Goal: Check status: Check status

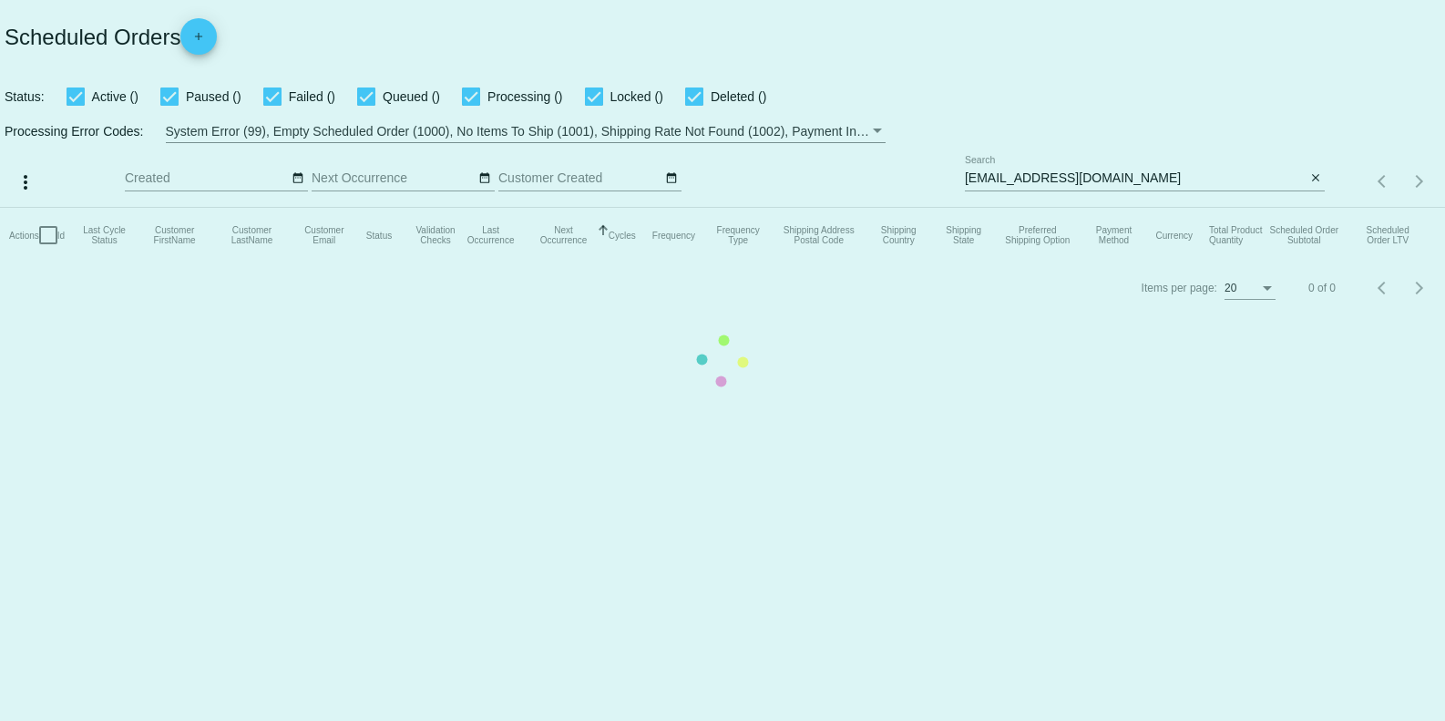
click at [1316, 208] on mat-table "Actions Id Last Cycle Status Customer FirstName Customer LastName Customer Emai…" at bounding box center [722, 235] width 1445 height 55
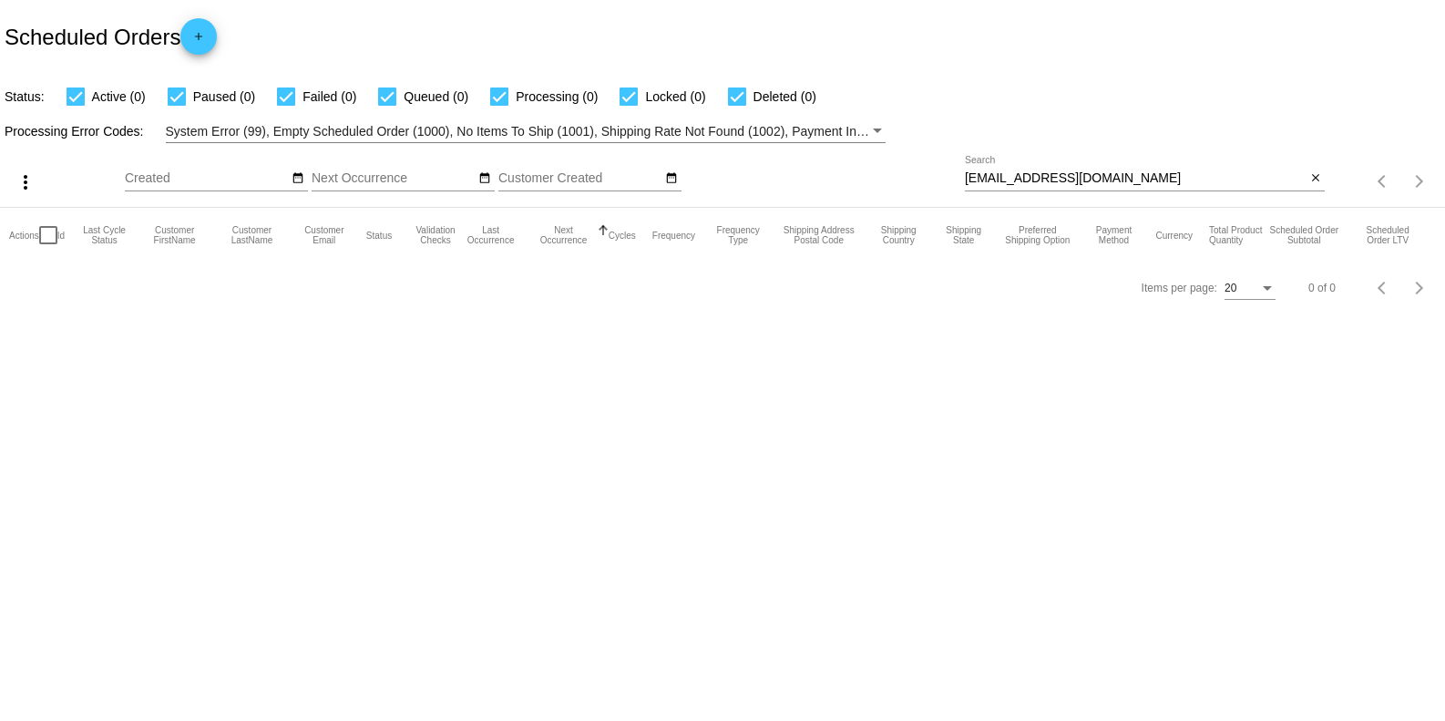
click at [1306, 169] on div "[EMAIL_ADDRESS][DOMAIN_NAME] Search close" at bounding box center [1145, 174] width 360 height 36
click at [1310, 177] on mat-icon "close" at bounding box center [1315, 178] width 13 height 15
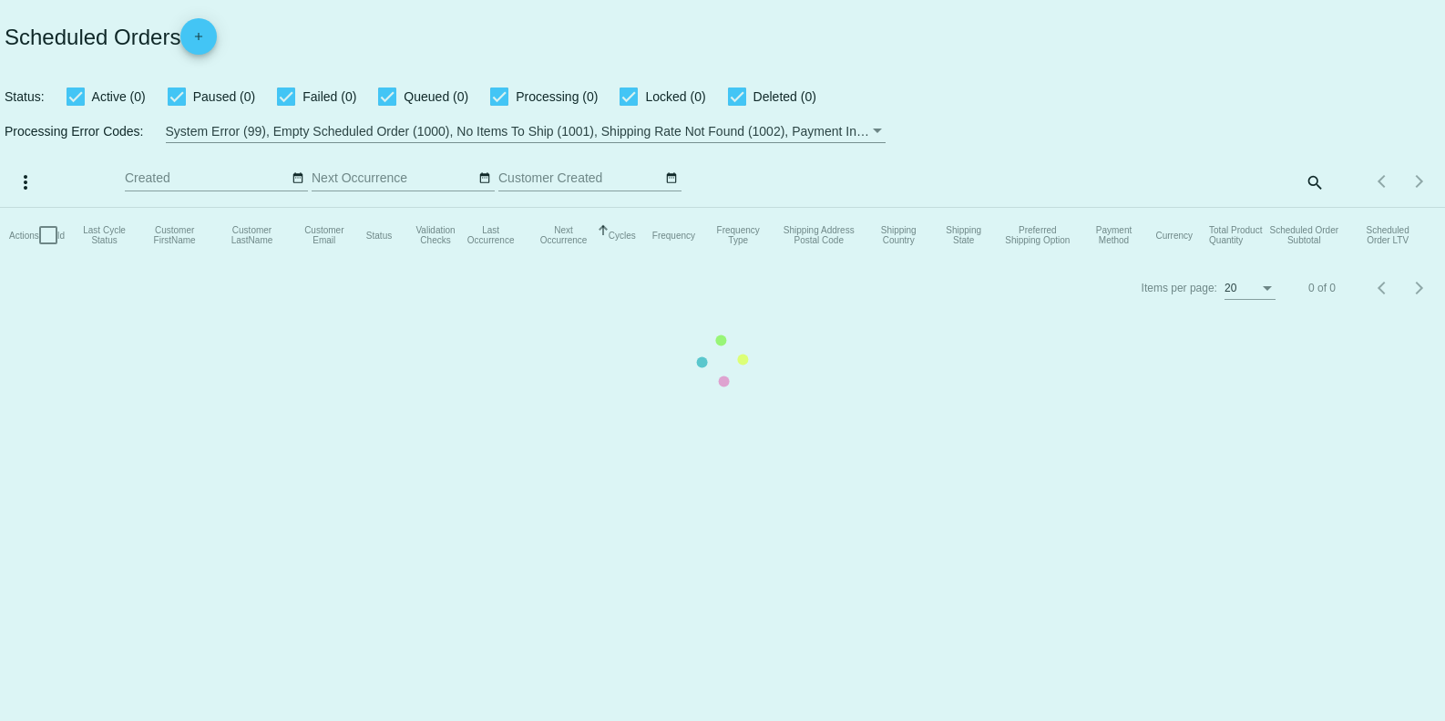
click at [1309, 208] on mat-table "Actions Id Last Cycle Status Customer FirstName Customer LastName Customer Emai…" at bounding box center [722, 235] width 1445 height 55
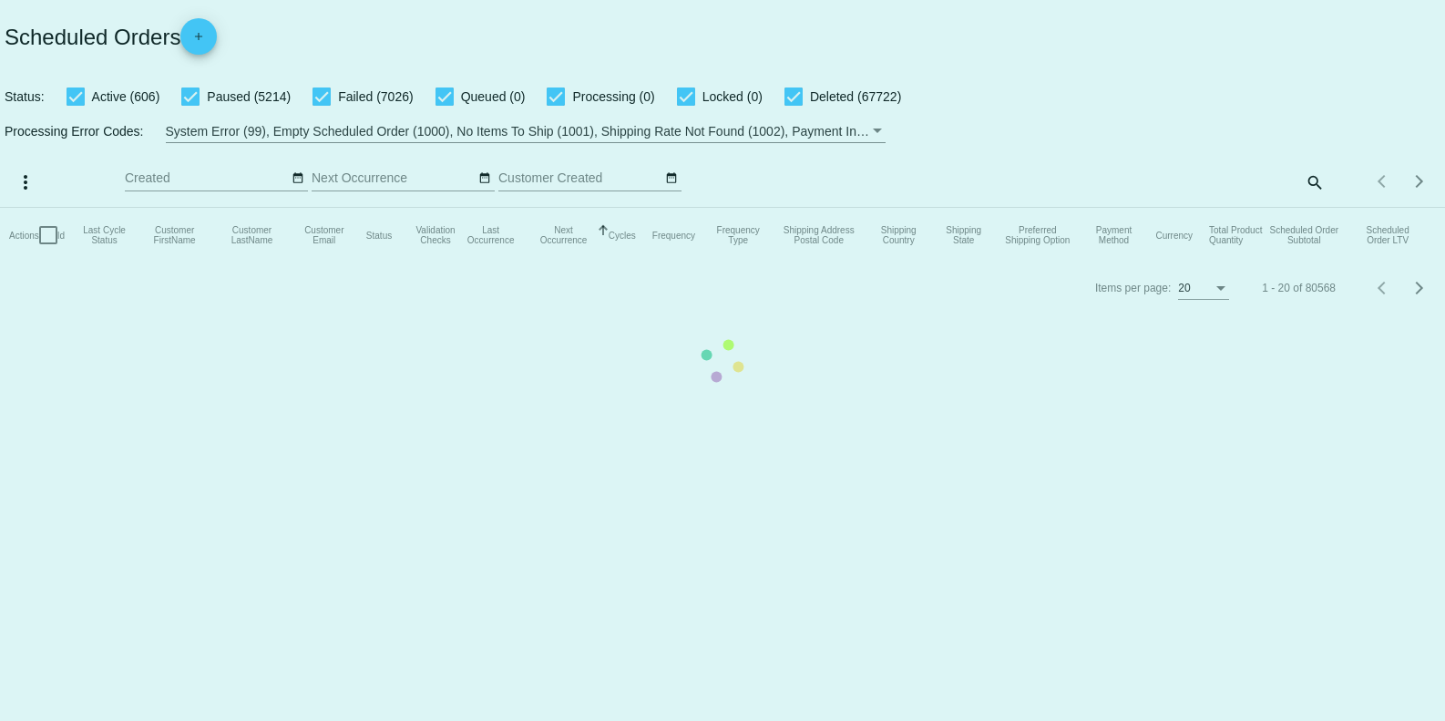
click at [1309, 208] on mat-table "Actions Id Last Cycle Status Customer FirstName Customer LastName Customer Emai…" at bounding box center [722, 235] width 1445 height 55
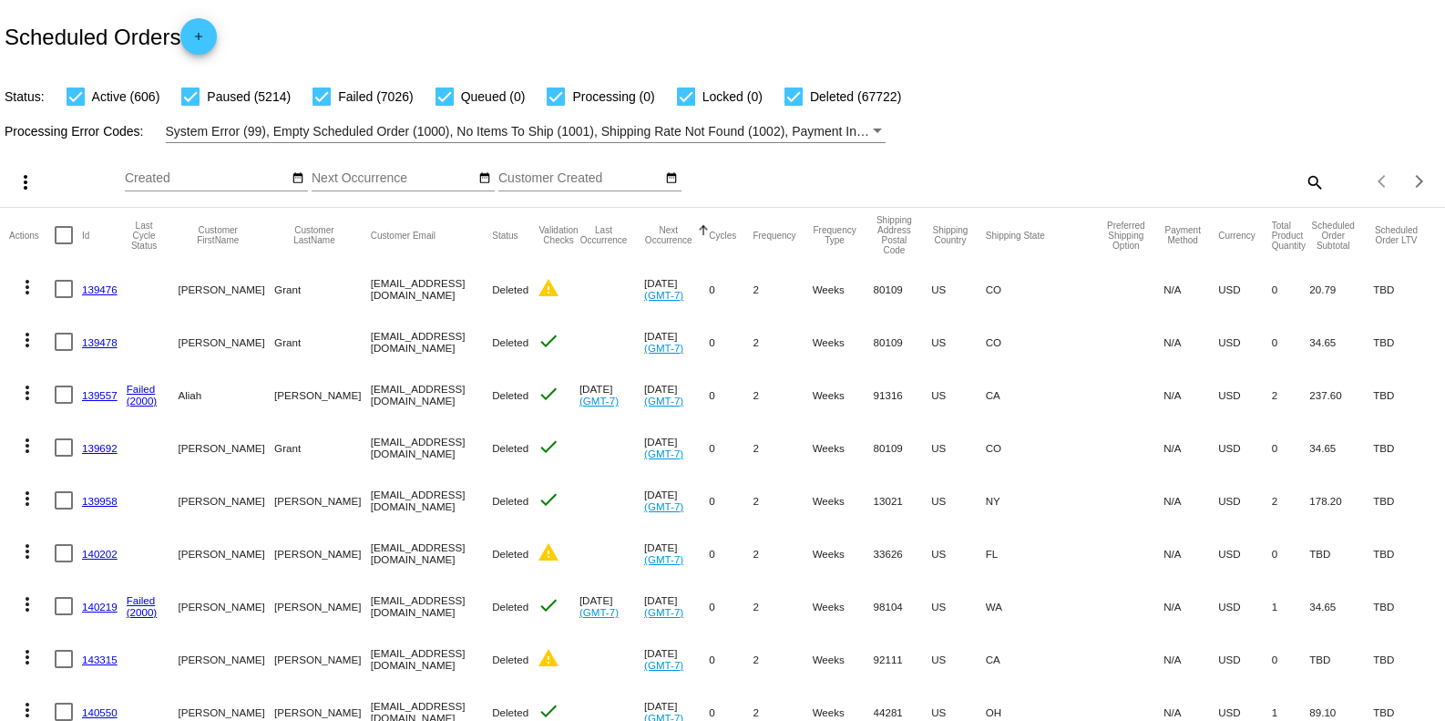
click at [1303, 185] on mat-icon "search" at bounding box center [1314, 182] width 22 height 28
click at [1173, 174] on input "Search" at bounding box center [1145, 178] width 360 height 15
paste input "[EMAIL_ADDRESS][DOMAIN_NAME]"
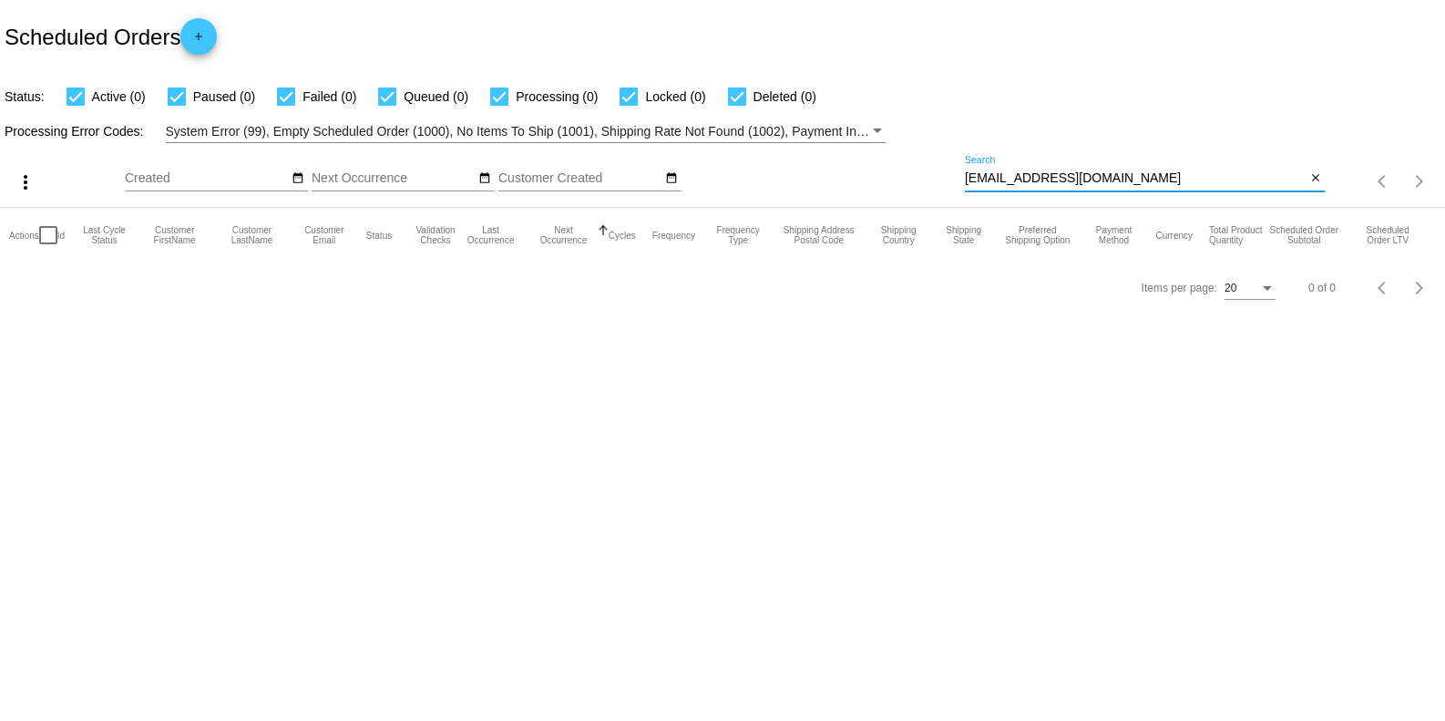
type input "[EMAIL_ADDRESS][DOMAIN_NAME]"
drag, startPoint x: 1312, startPoint y: 174, endPoint x: 1240, endPoint y: 180, distance: 72.3
click at [1314, 175] on mat-icon "close" at bounding box center [1315, 178] width 13 height 15
click at [1297, 180] on div "search" at bounding box center [1145, 182] width 360 height 28
click at [1306, 180] on mat-icon "search" at bounding box center [1314, 182] width 22 height 28
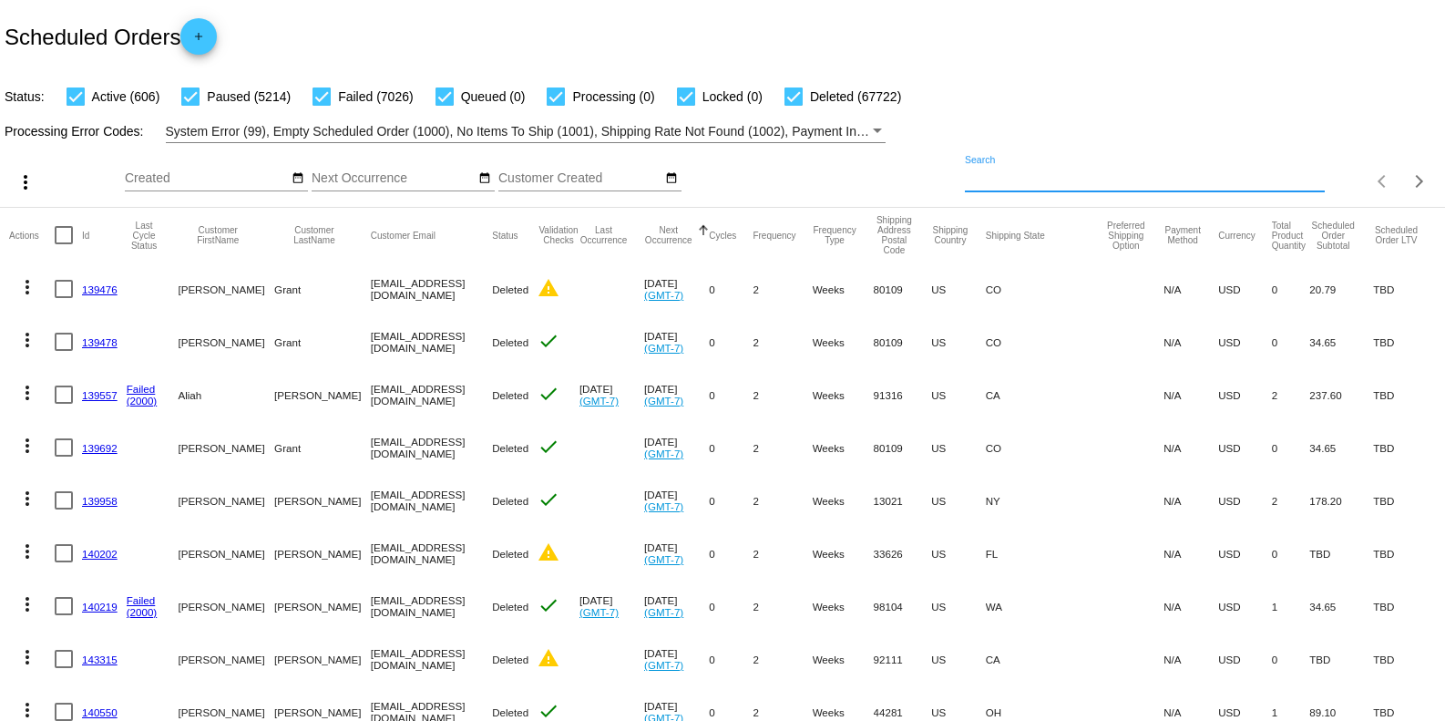
click at [987, 175] on input "Search" at bounding box center [1145, 178] width 360 height 15
paste input "[EMAIL_ADDRESS][DOMAIN_NAME]"
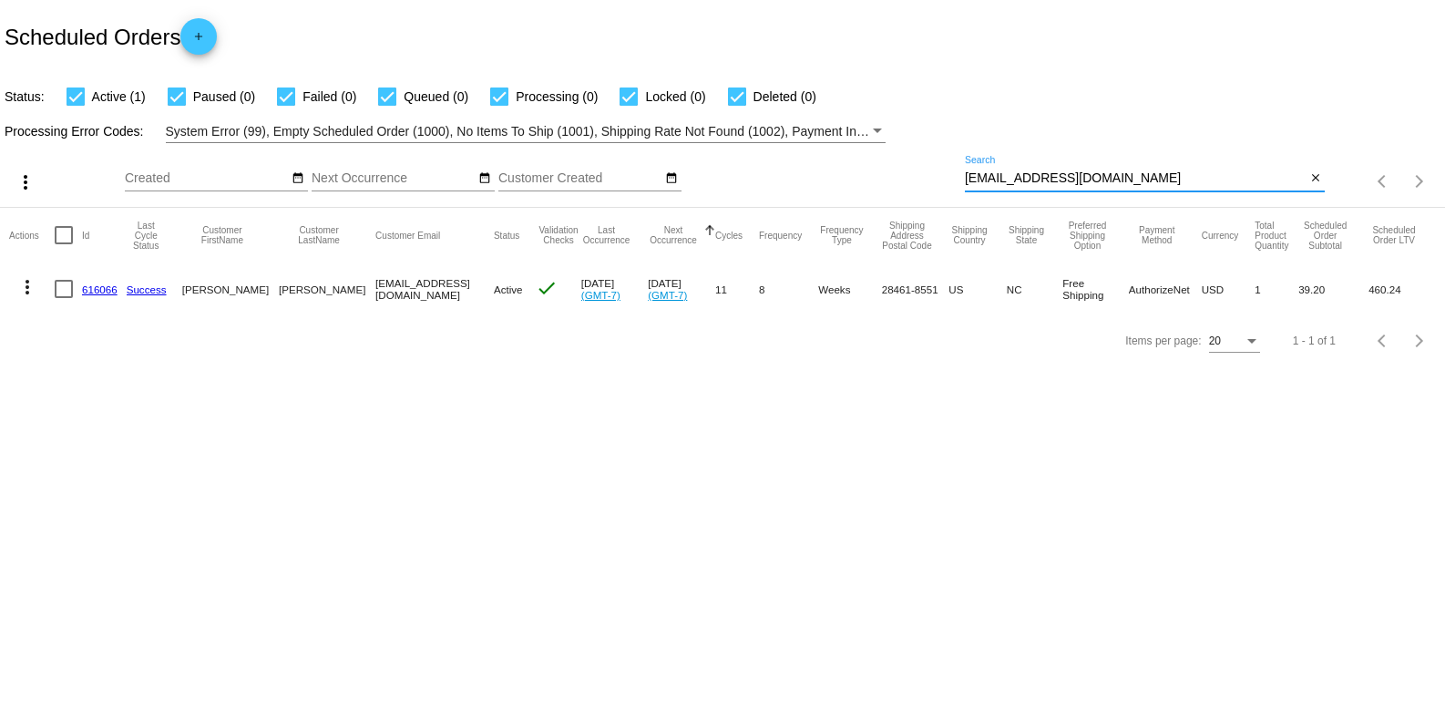
type input "[EMAIL_ADDRESS][DOMAIN_NAME]"
click at [91, 290] on link "616066" at bounding box center [100, 289] width 36 height 12
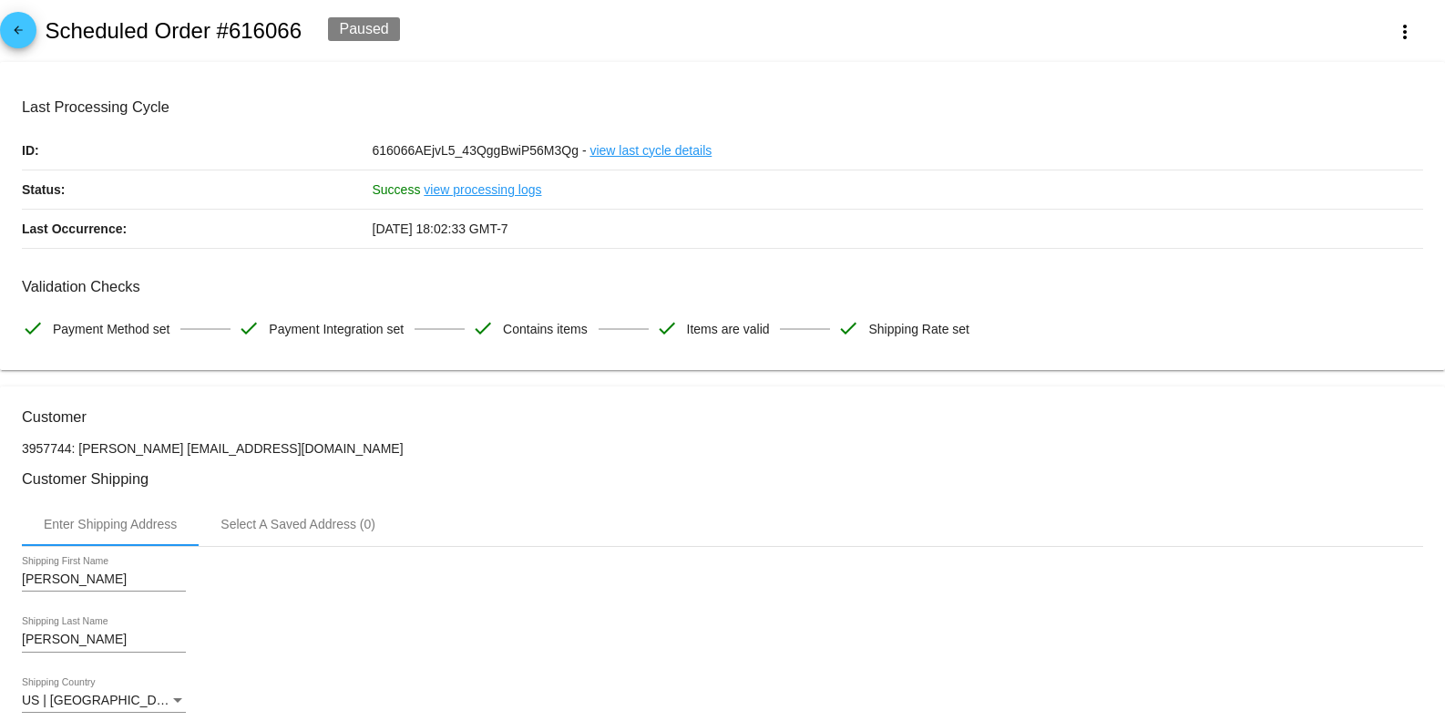
drag, startPoint x: 1421, startPoint y: -46, endPoint x: 1421, endPoint y: -57, distance: 11.8
click at [1421, 0] on html "arrow_back Scheduled Order #616066 Paused more_vert Last Processing Cycle ID: 6…" at bounding box center [722, 360] width 1445 height 721
click at [1226, 1] on div "arrow_back Scheduled Order #616066 Paused more_vert" at bounding box center [722, 31] width 1445 height 62
click at [396, 229] on span "[DATE] 18:02:33 GMT-7" at bounding box center [441, 228] width 136 height 15
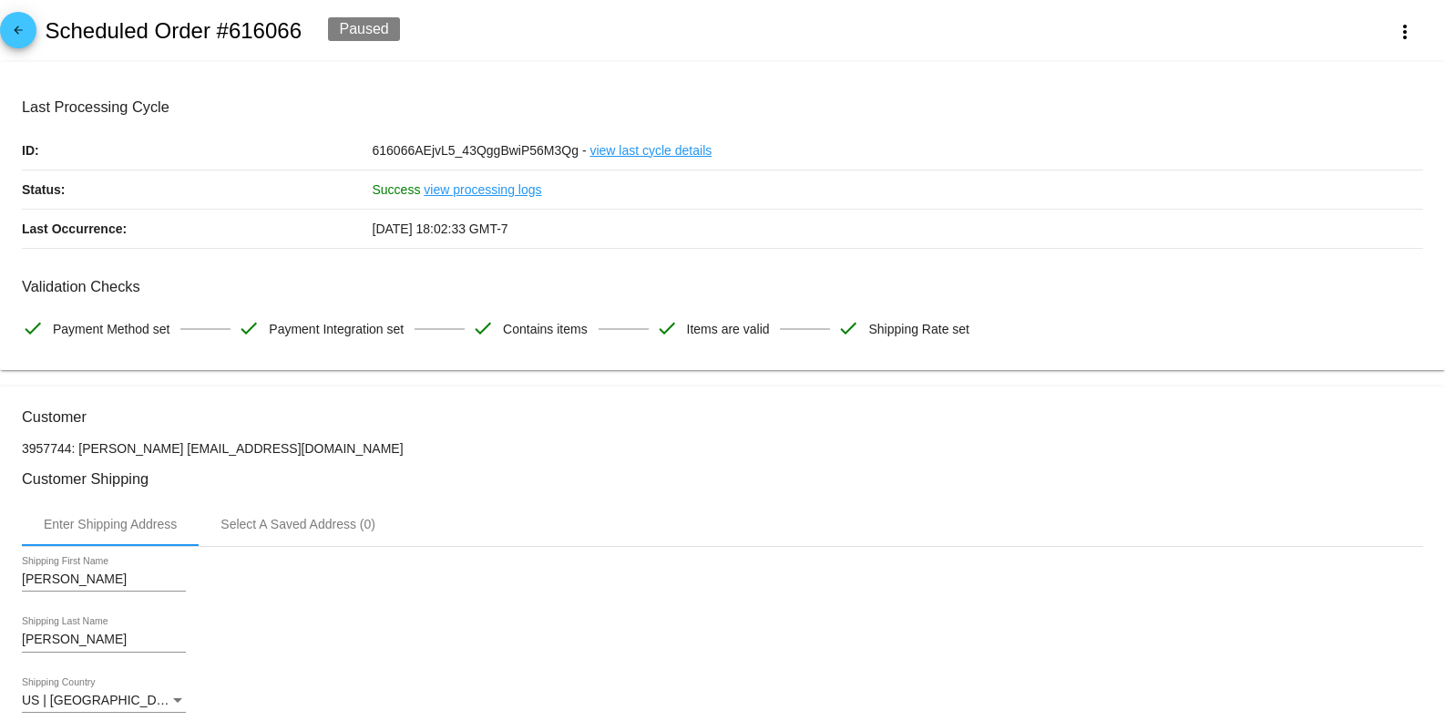
click at [396, 229] on span "[DATE] 18:02:33 GMT-7" at bounding box center [441, 228] width 136 height 15
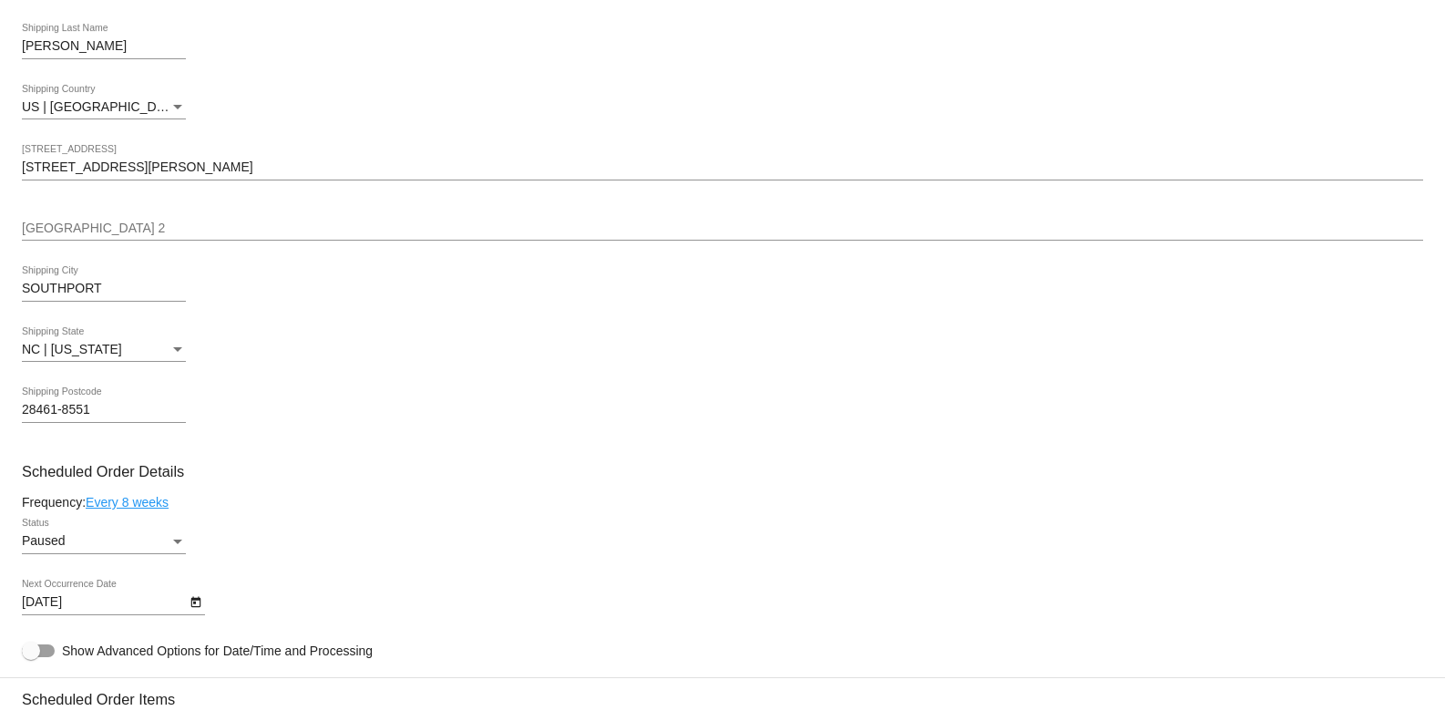
scroll to position [729, 0]
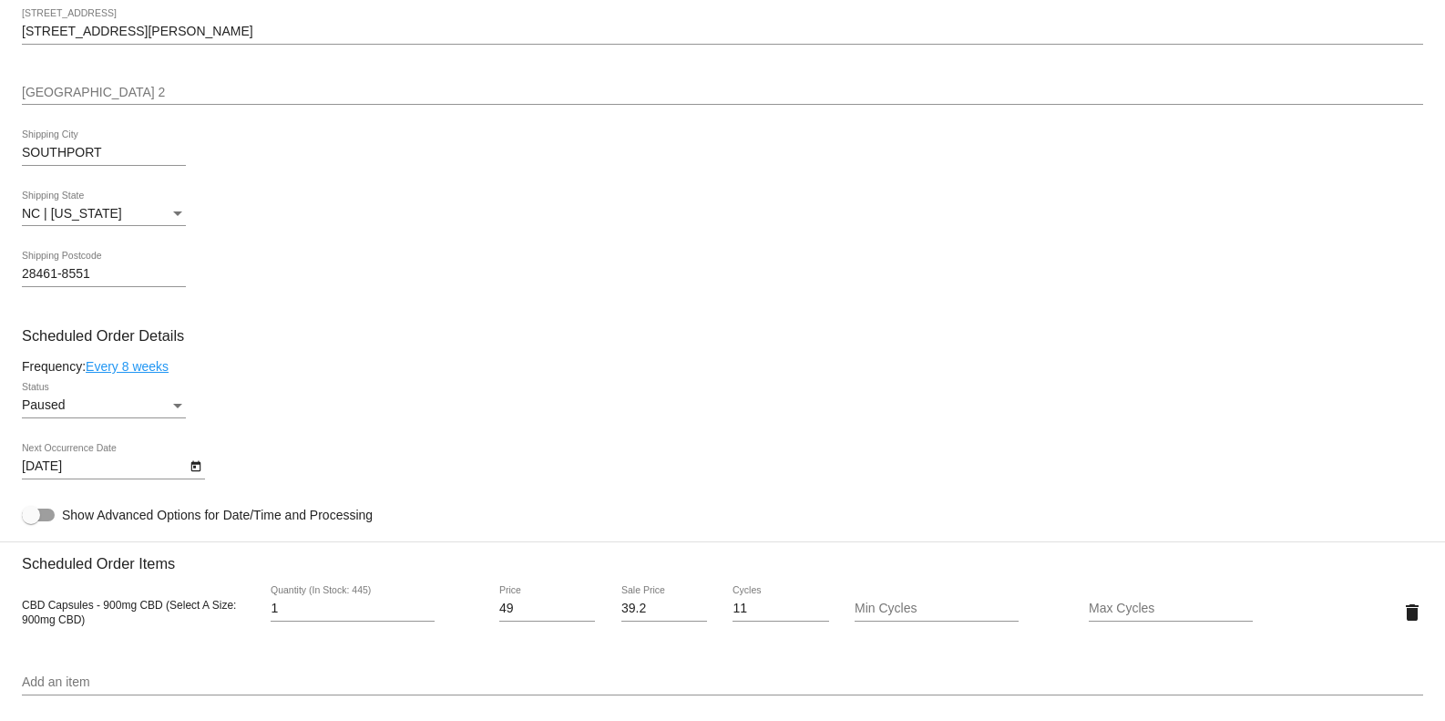
click at [160, 418] on div "Paused Status" at bounding box center [104, 401] width 164 height 36
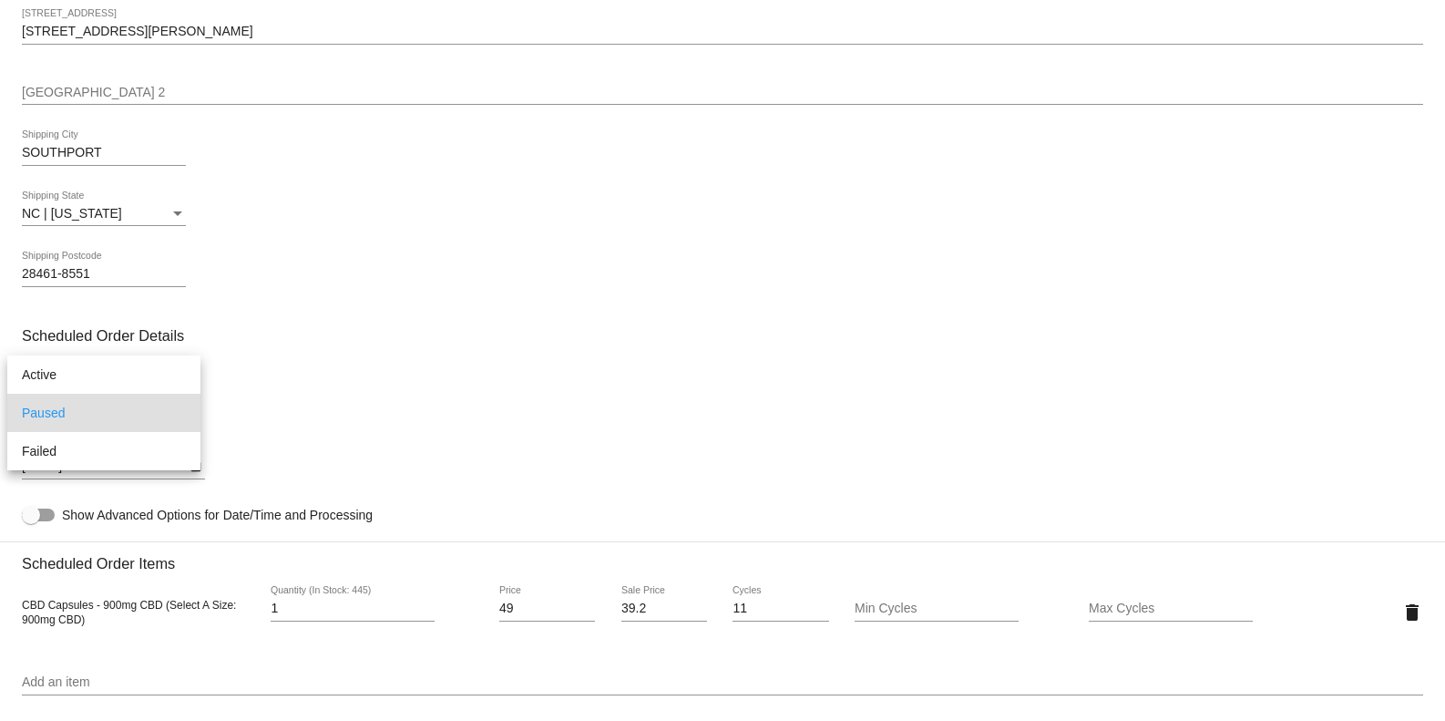
click at [421, 421] on div at bounding box center [722, 360] width 1445 height 721
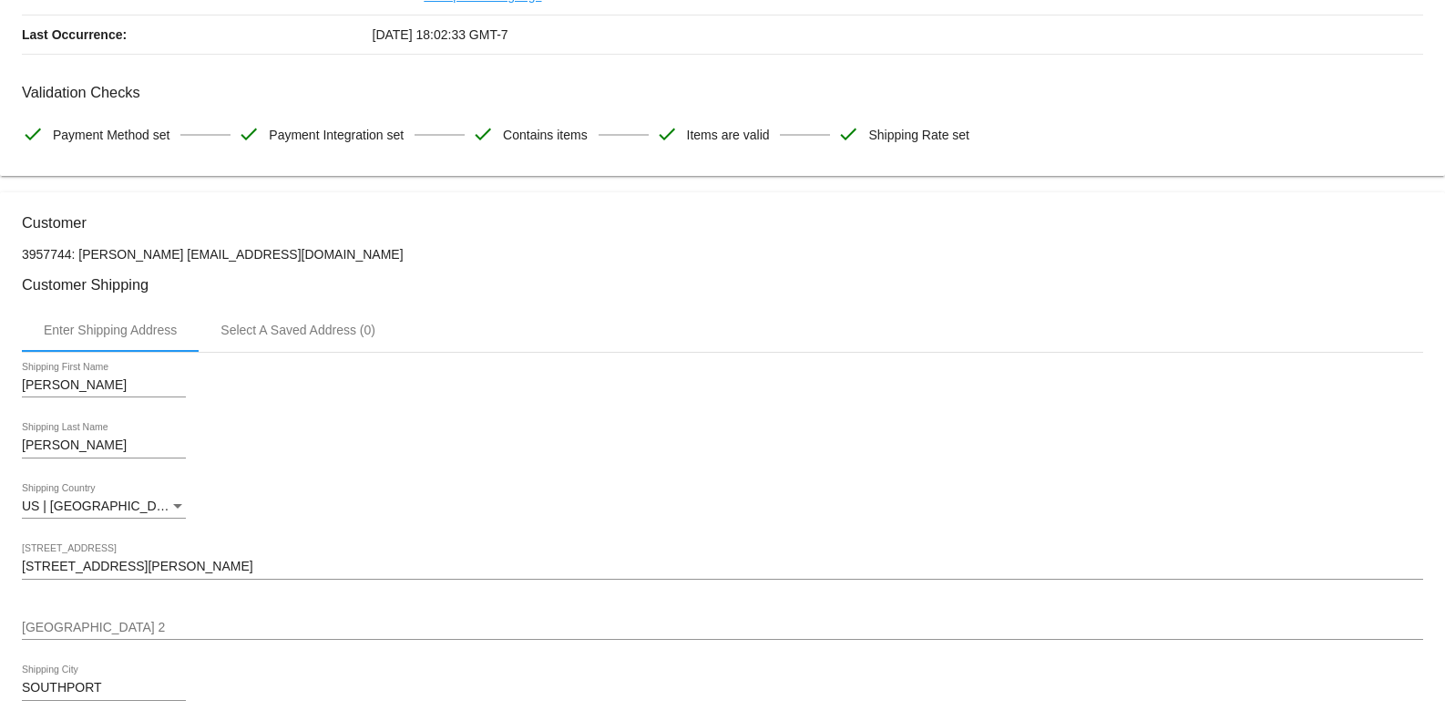
scroll to position [242, 0]
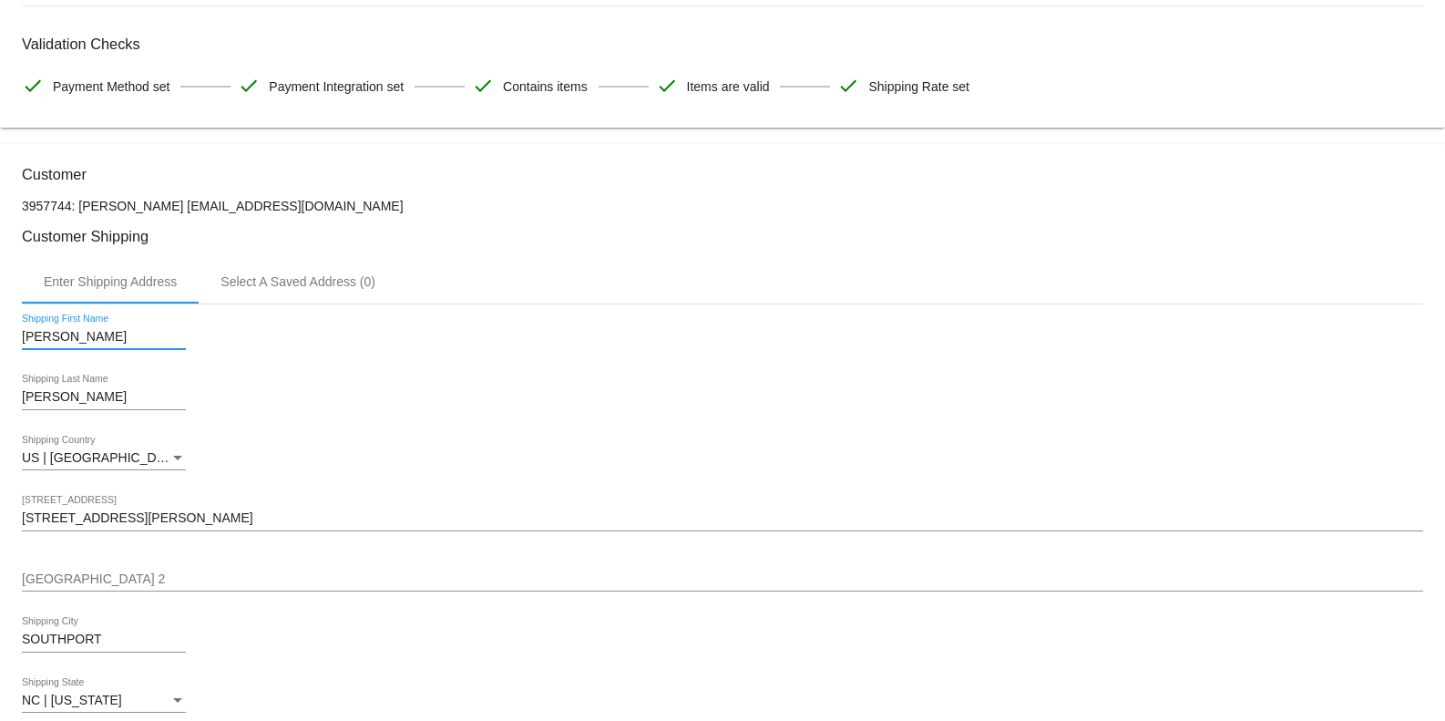
drag, startPoint x: 83, startPoint y: 339, endPoint x: 256, endPoint y: 329, distance: 173.4
click at [0, 334] on html "arrow_back Scheduled Order #616066 Paused more_vert Last Processing Cycle ID: 6…" at bounding box center [722, 360] width 1445 height 721
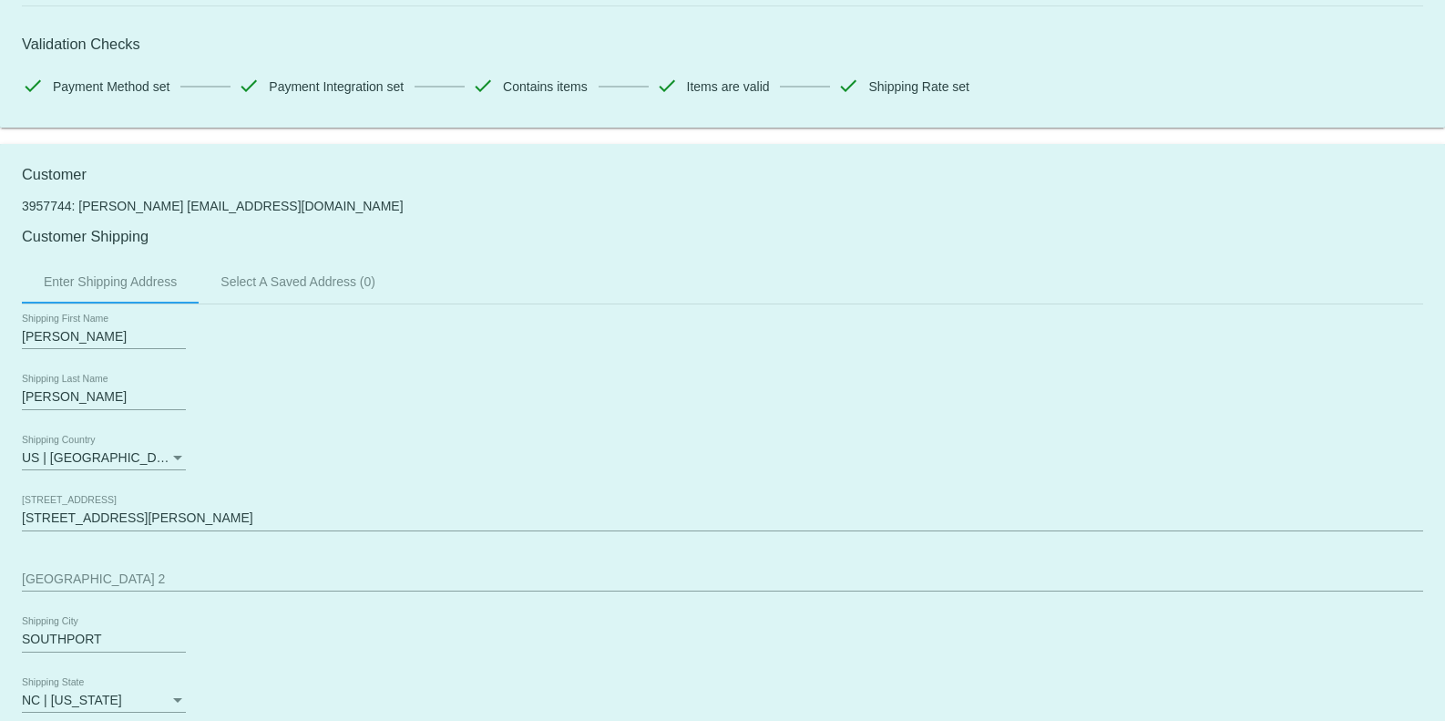
drag, startPoint x: 69, startPoint y: 398, endPoint x: 25, endPoint y: 395, distance: 44.7
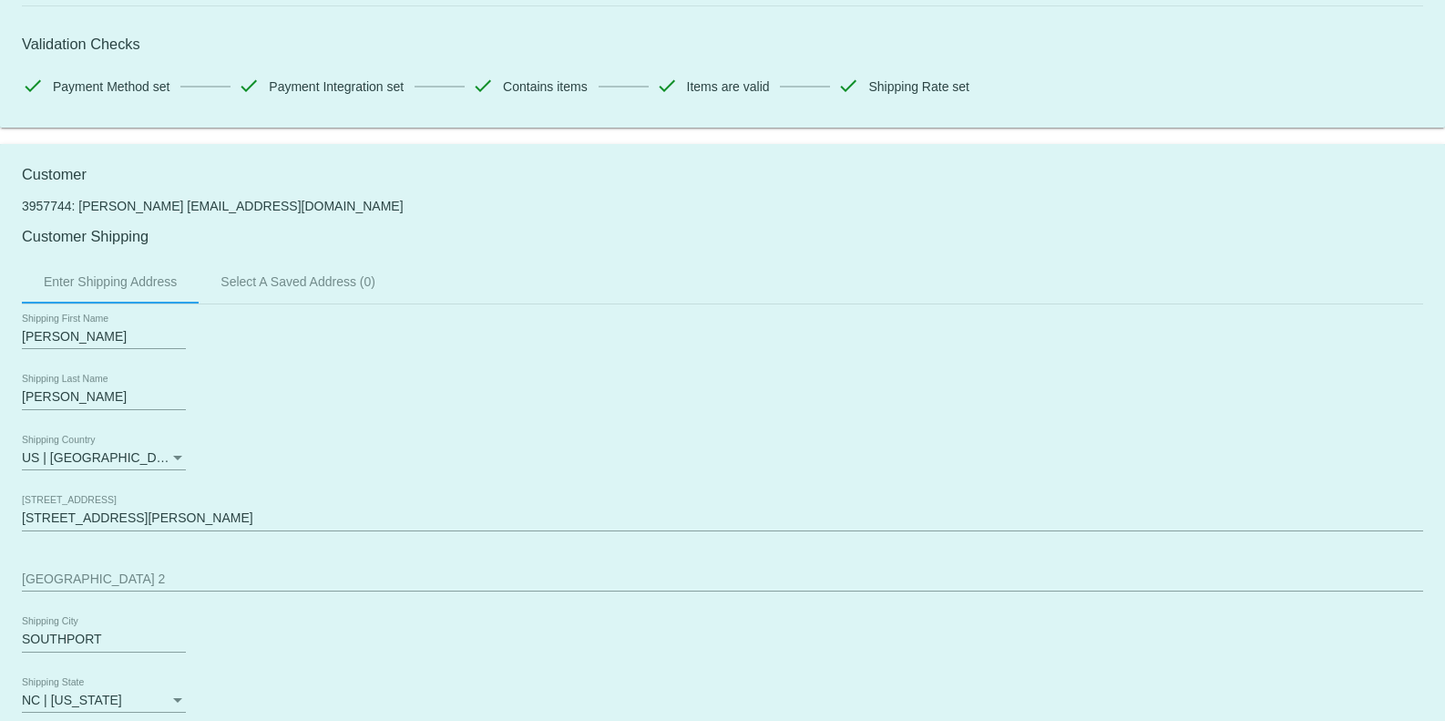
drag, startPoint x: 857, startPoint y: 363, endPoint x: 916, endPoint y: 356, distance: 58.7
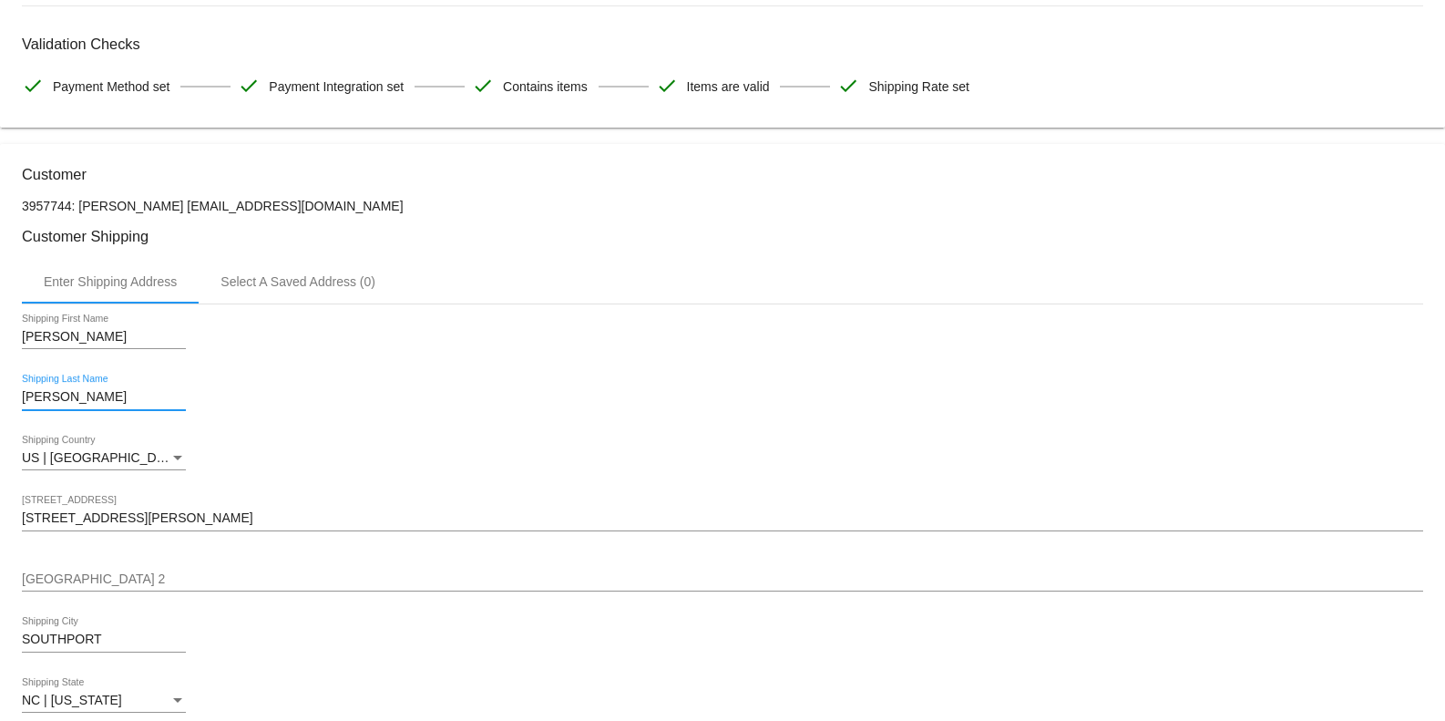
drag, startPoint x: 63, startPoint y: 403, endPoint x: 54, endPoint y: 396, distance: 11.1
click at [22, 395] on input "[PERSON_NAME]" at bounding box center [104, 397] width 164 height 15
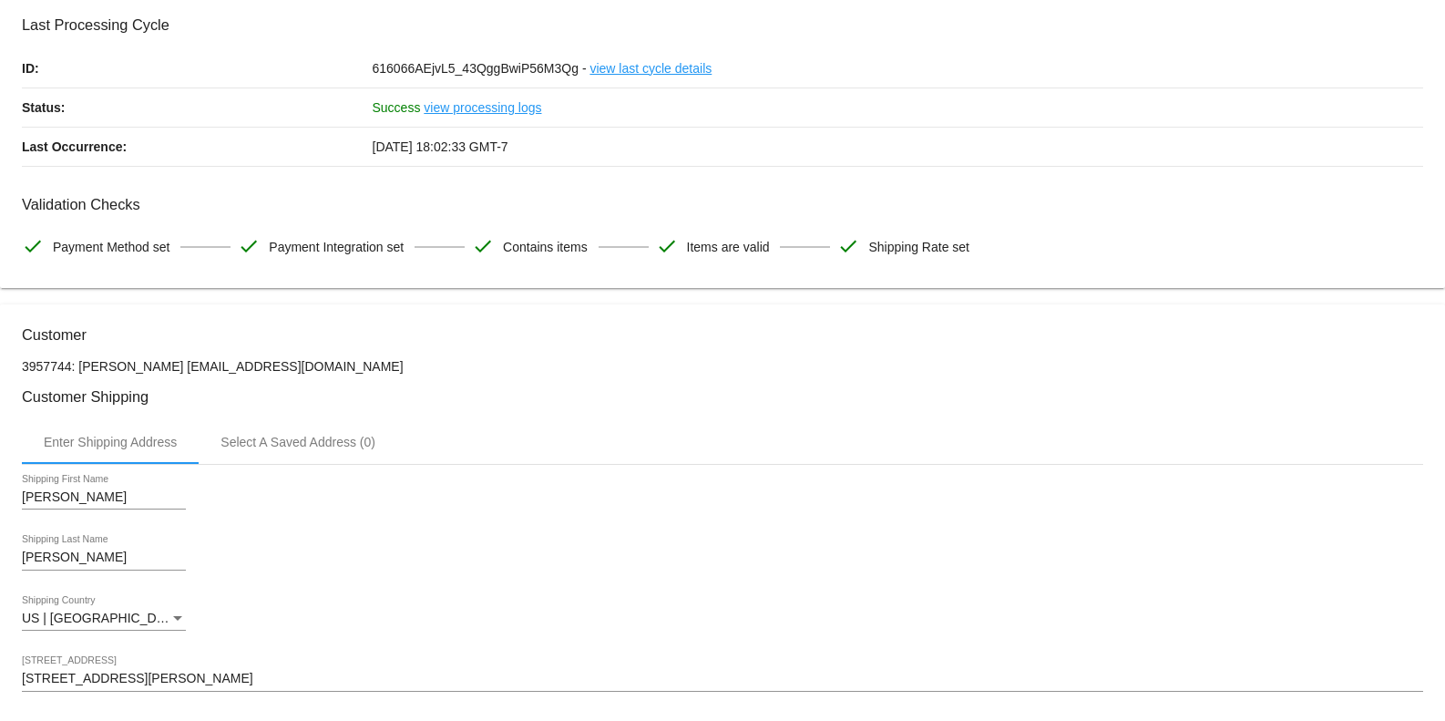
scroll to position [0, 0]
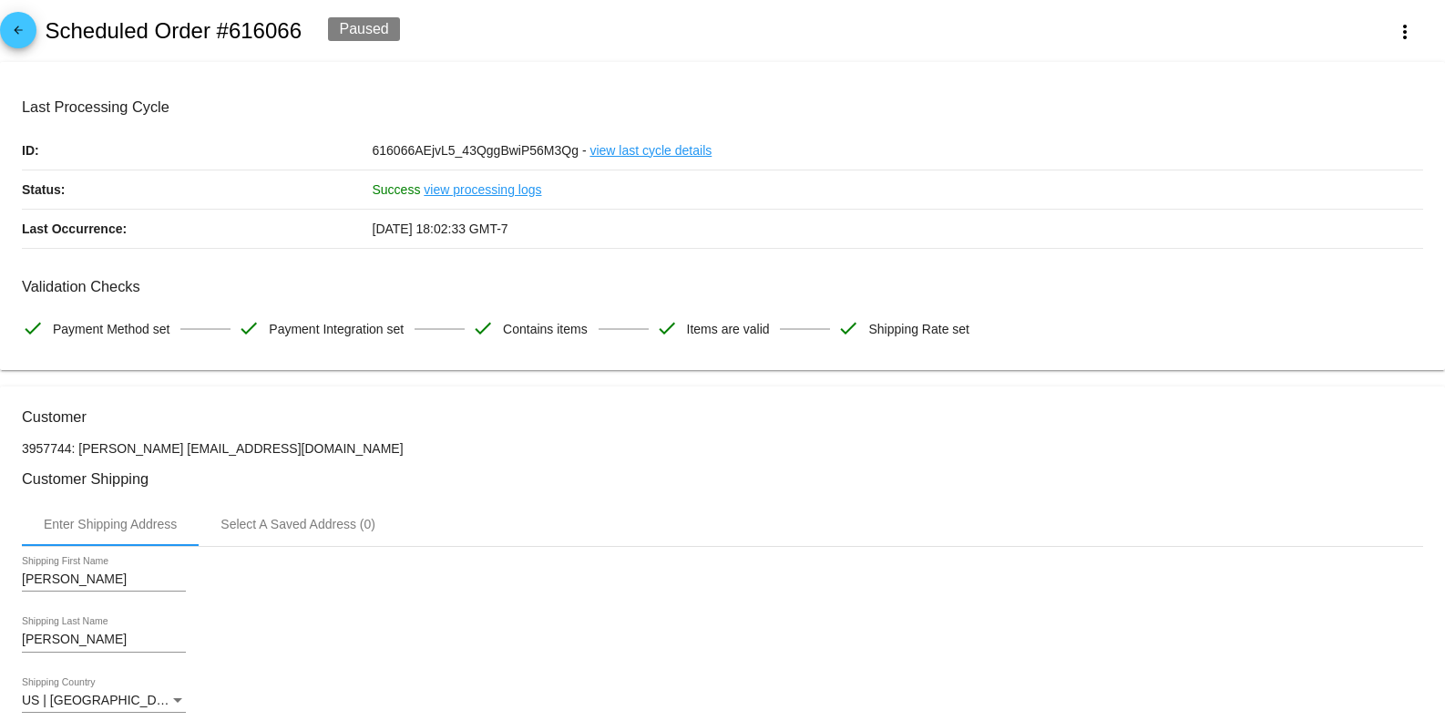
drag, startPoint x: 146, startPoint y: 30, endPoint x: 49, endPoint y: 35, distance: 96.7
click at [49, 35] on h2 "Scheduled Order #616066" at bounding box center [173, 31] width 257 height 26
copy h2 "Scheduled"
click at [817, 33] on div "arrow_back Scheduled Order #616066 Paused more_vert" at bounding box center [722, 31] width 1445 height 62
